Goal: Navigation & Orientation: Find specific page/section

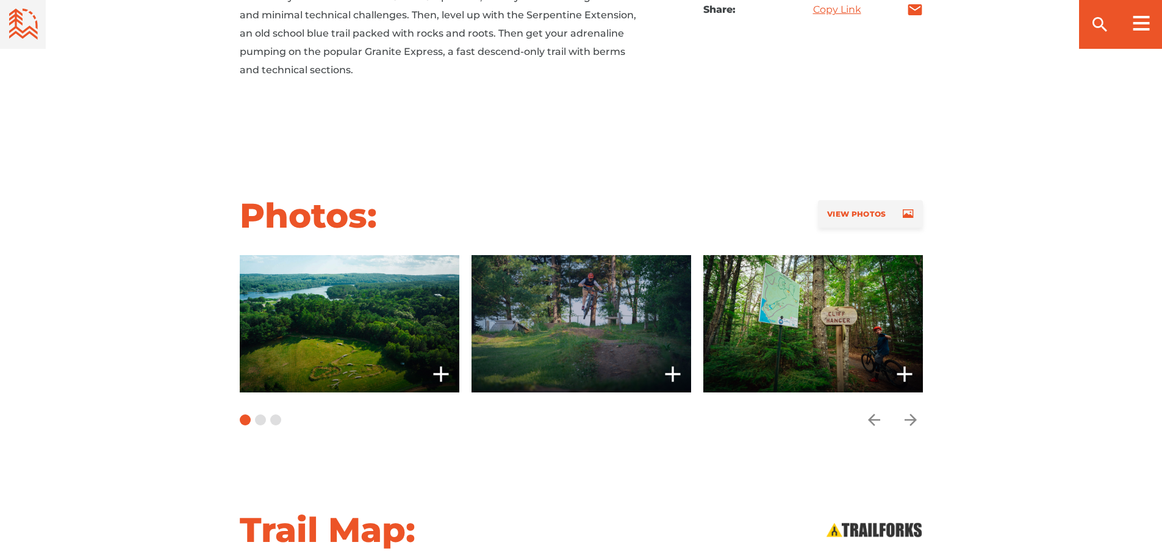
scroll to position [915, 0]
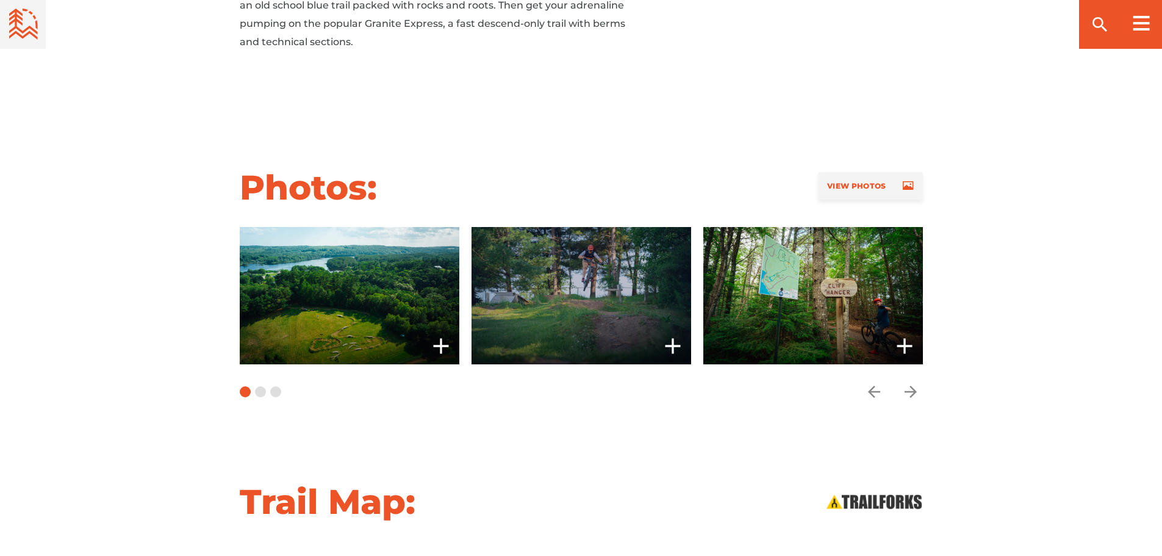
click at [571, 276] on span at bounding box center [582, 295] width 220 height 137
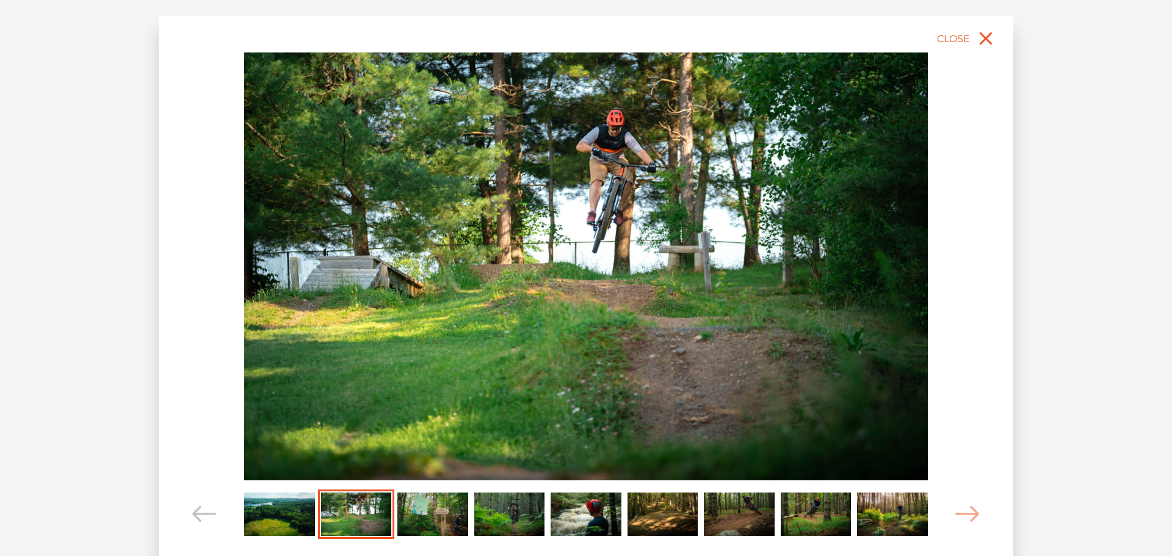
click at [444, 519] on img "Carousel Page 3" at bounding box center [432, 513] width 71 height 43
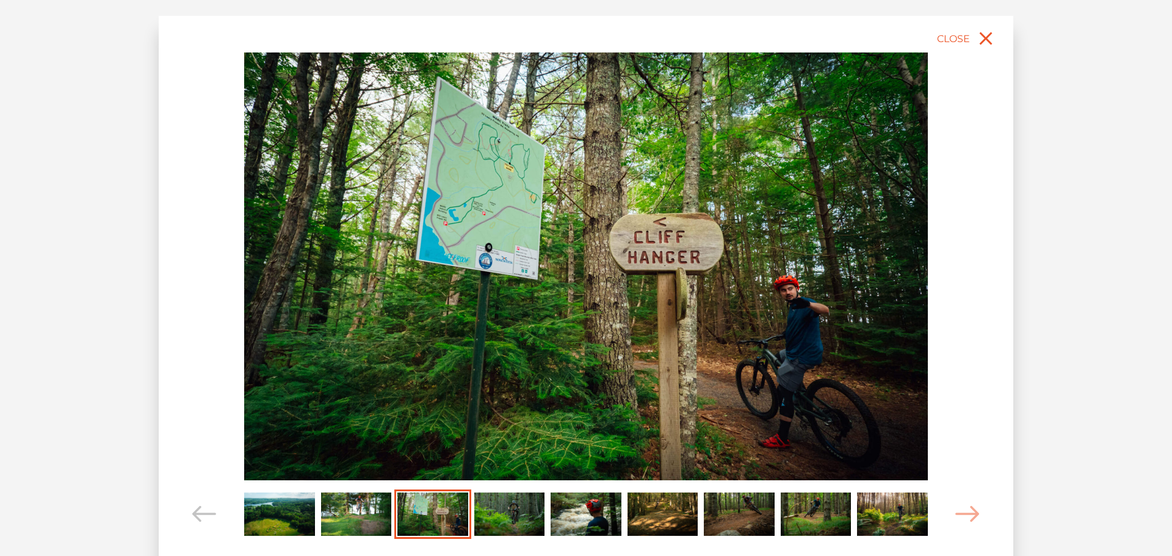
click at [501, 518] on img "Carousel Page 4" at bounding box center [509, 513] width 71 height 43
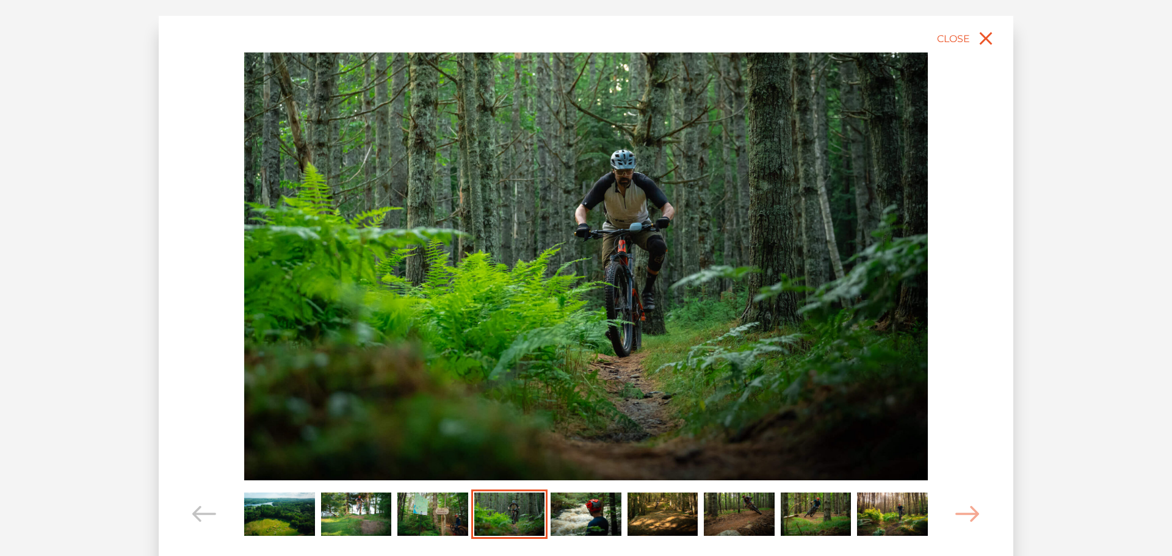
click at [579, 513] on img "Carousel Page 5" at bounding box center [585, 513] width 71 height 43
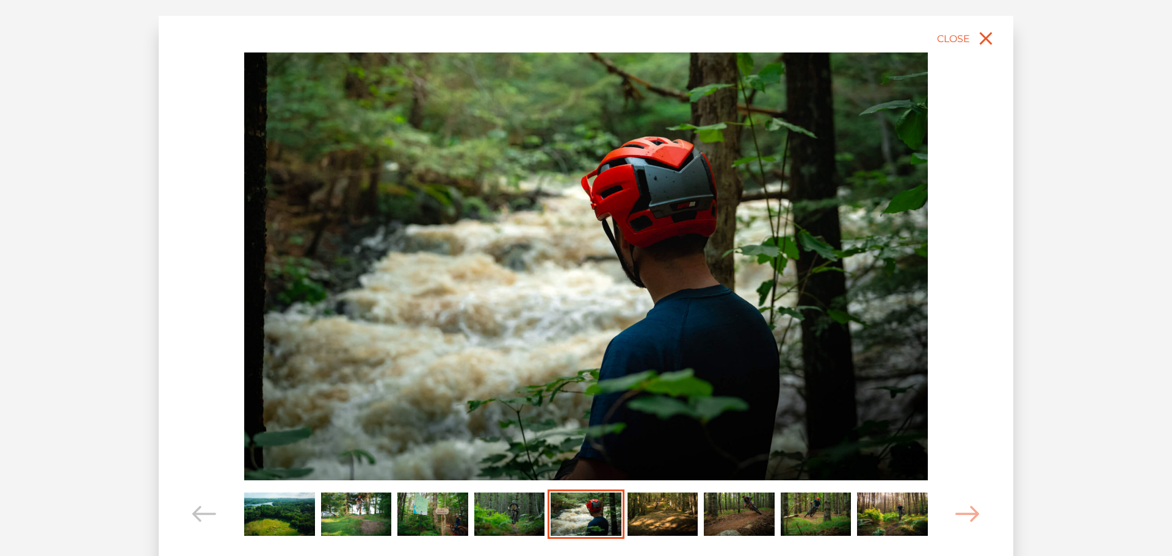
click at [650, 516] on img "Carousel Page 6" at bounding box center [662, 513] width 71 height 43
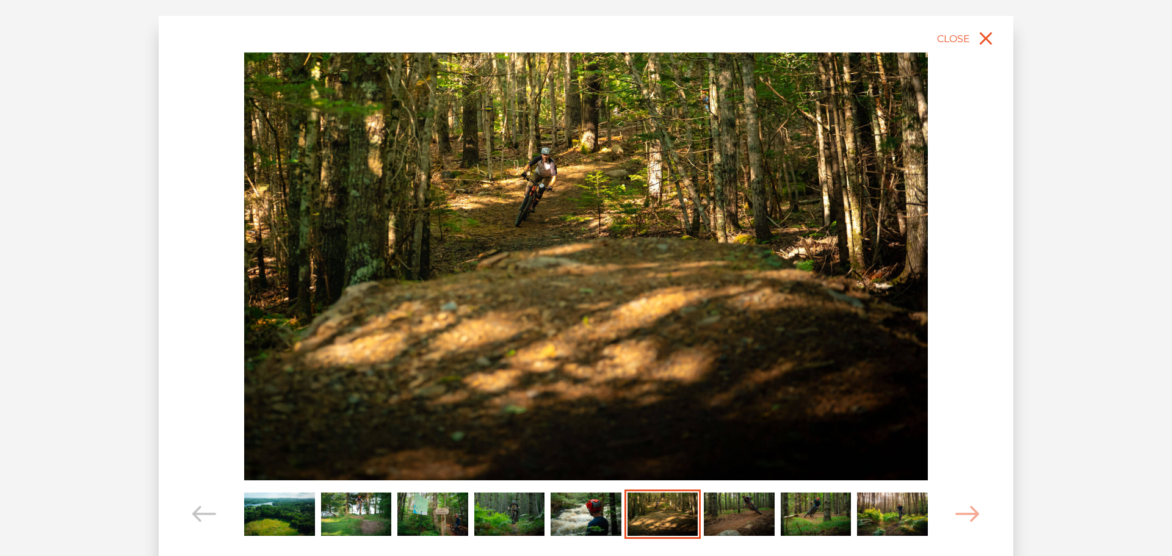
click at [719, 511] on img "Carousel Page 7" at bounding box center [739, 513] width 71 height 43
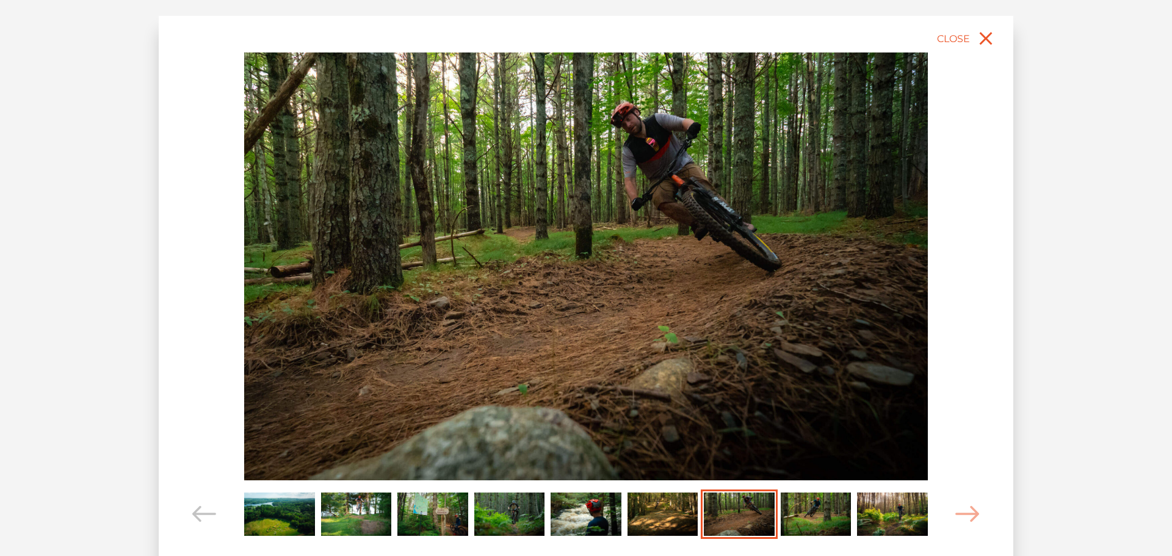
click at [791, 511] on img "Carousel Page 8" at bounding box center [815, 513] width 71 height 43
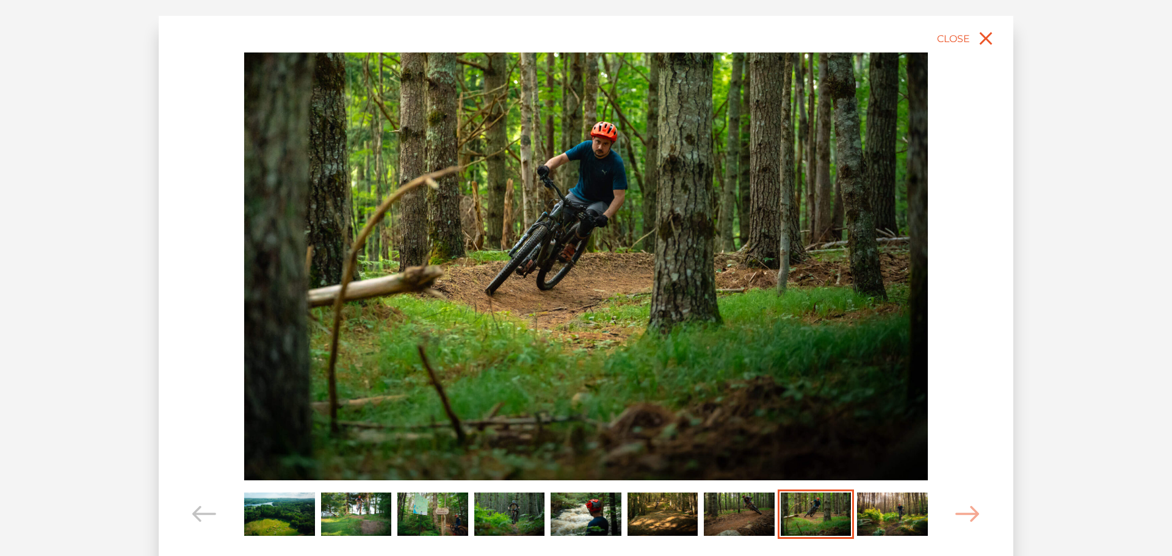
click at [755, 508] on img "Carousel Page 7" at bounding box center [739, 513] width 71 height 43
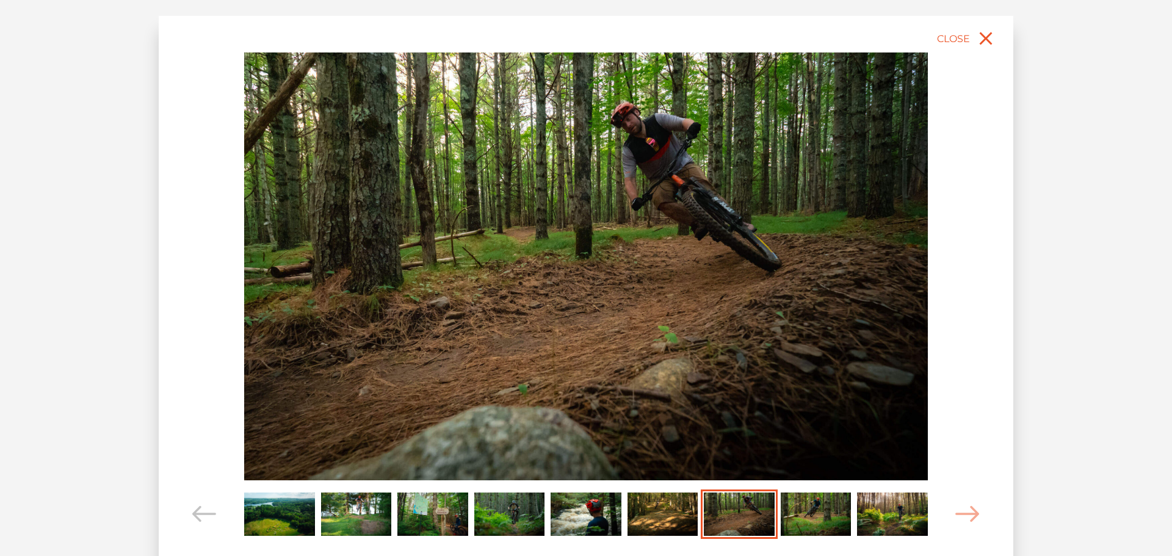
click at [800, 510] on img "Carousel Page 8" at bounding box center [815, 513] width 71 height 43
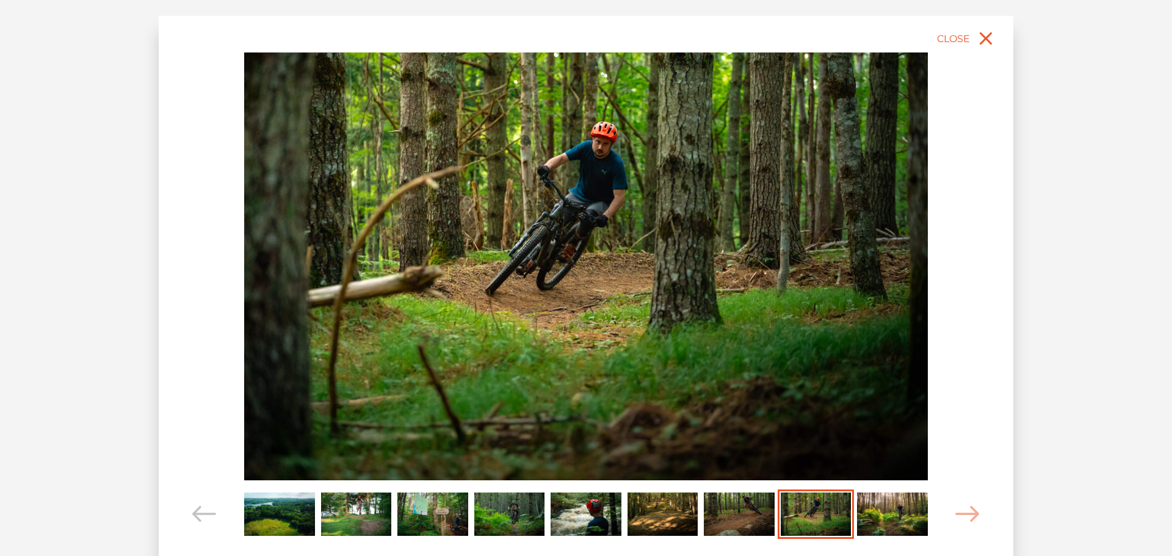
click at [899, 511] on img "Carousel Page 9" at bounding box center [892, 513] width 71 height 43
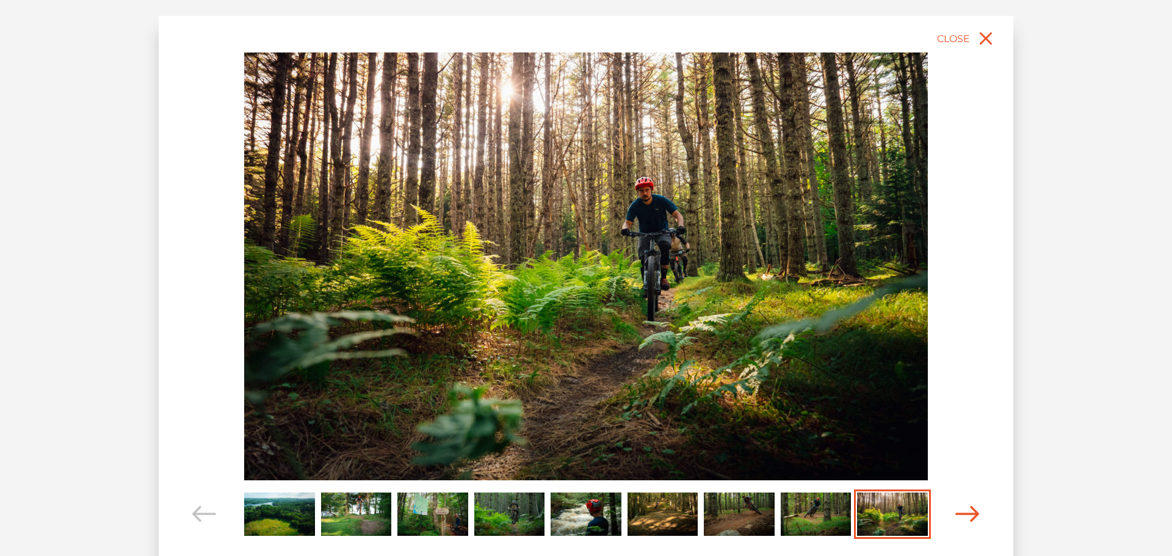
click at [971, 508] on icon "Carousel Navigation" at bounding box center [967, 514] width 24 height 16
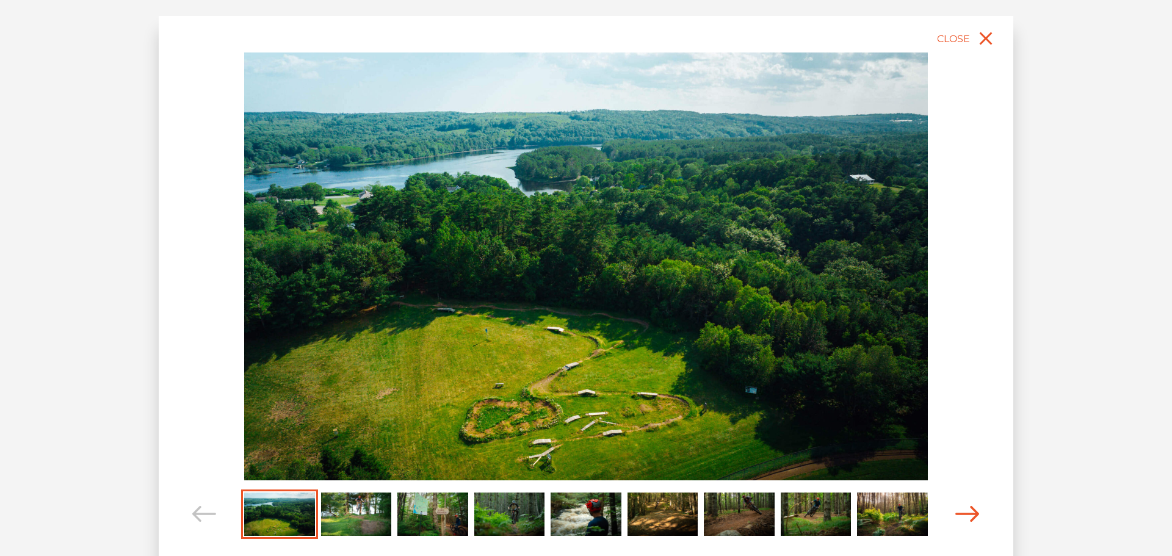
click at [971, 508] on icon "Carousel Navigation" at bounding box center [967, 514] width 24 height 16
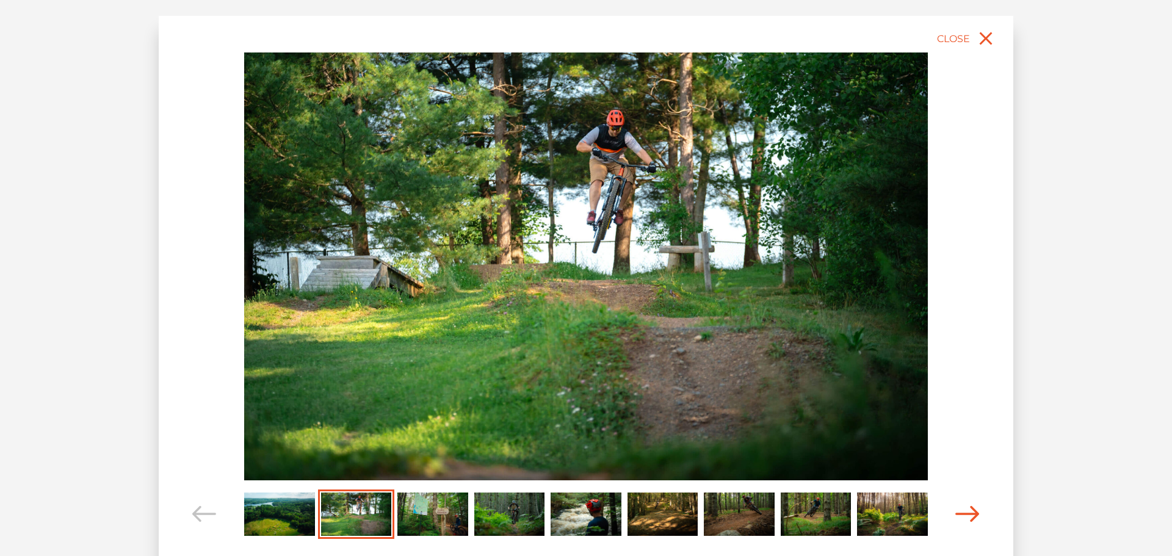
click at [971, 508] on icon "Carousel Navigation" at bounding box center [967, 514] width 24 height 16
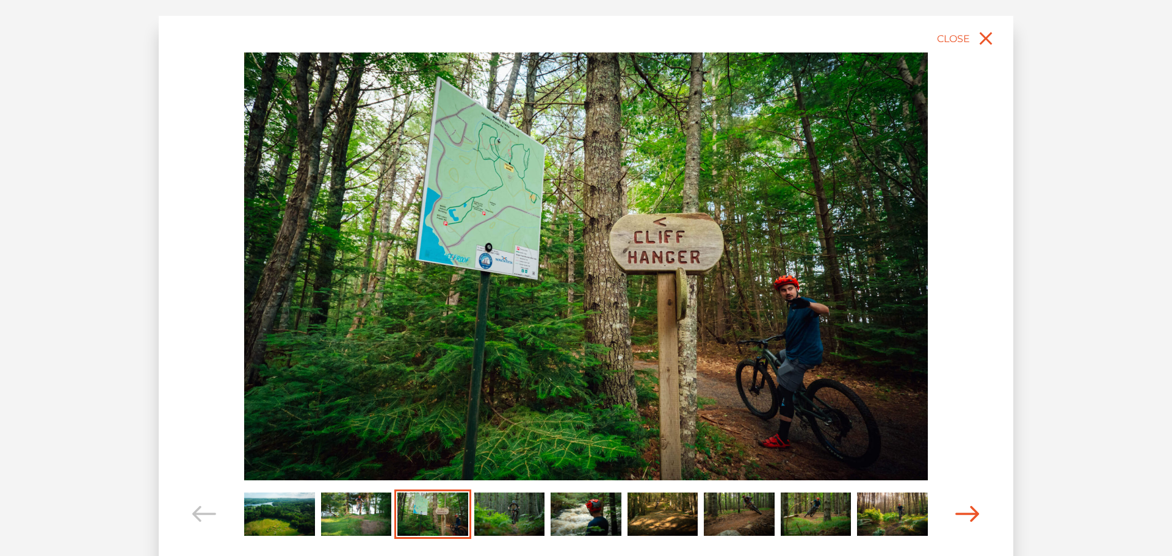
click at [971, 508] on icon "Carousel Navigation" at bounding box center [967, 514] width 24 height 16
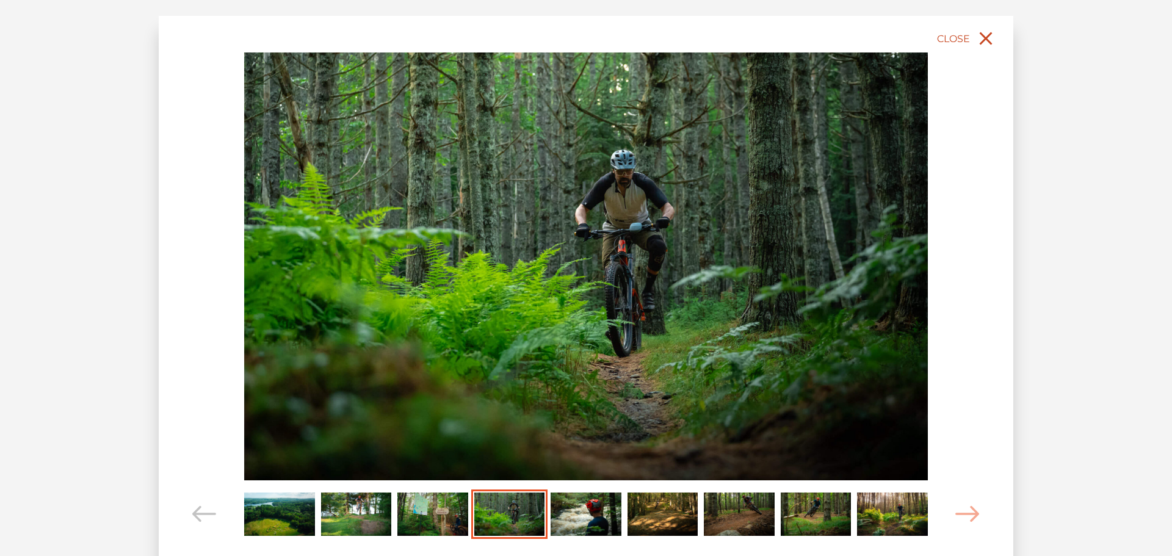
click at [985, 36] on icon "close" at bounding box center [985, 38] width 22 height 22
